Goal: Task Accomplishment & Management: Manage account settings

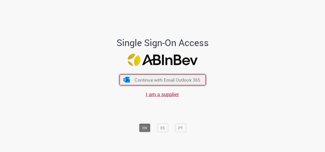
click at [191, 83] on button "Continue with Email Outlook 365" at bounding box center [163, 79] width 86 height 11
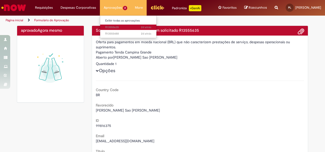
click at [119, 28] on span "2d atrás 2 dias atrás R13555635" at bounding box center [128, 27] width 46 height 4
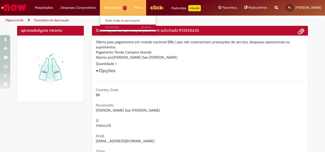
click at [115, 27] on span "2d atrás 2 dias atrás R13555488" at bounding box center [128, 27] width 46 height 4
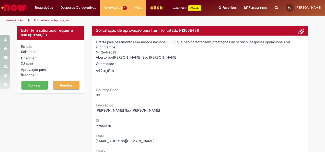
click at [36, 83] on button "Aprovar" at bounding box center [34, 85] width 27 height 9
